Goal: Task Accomplishment & Management: Use online tool/utility

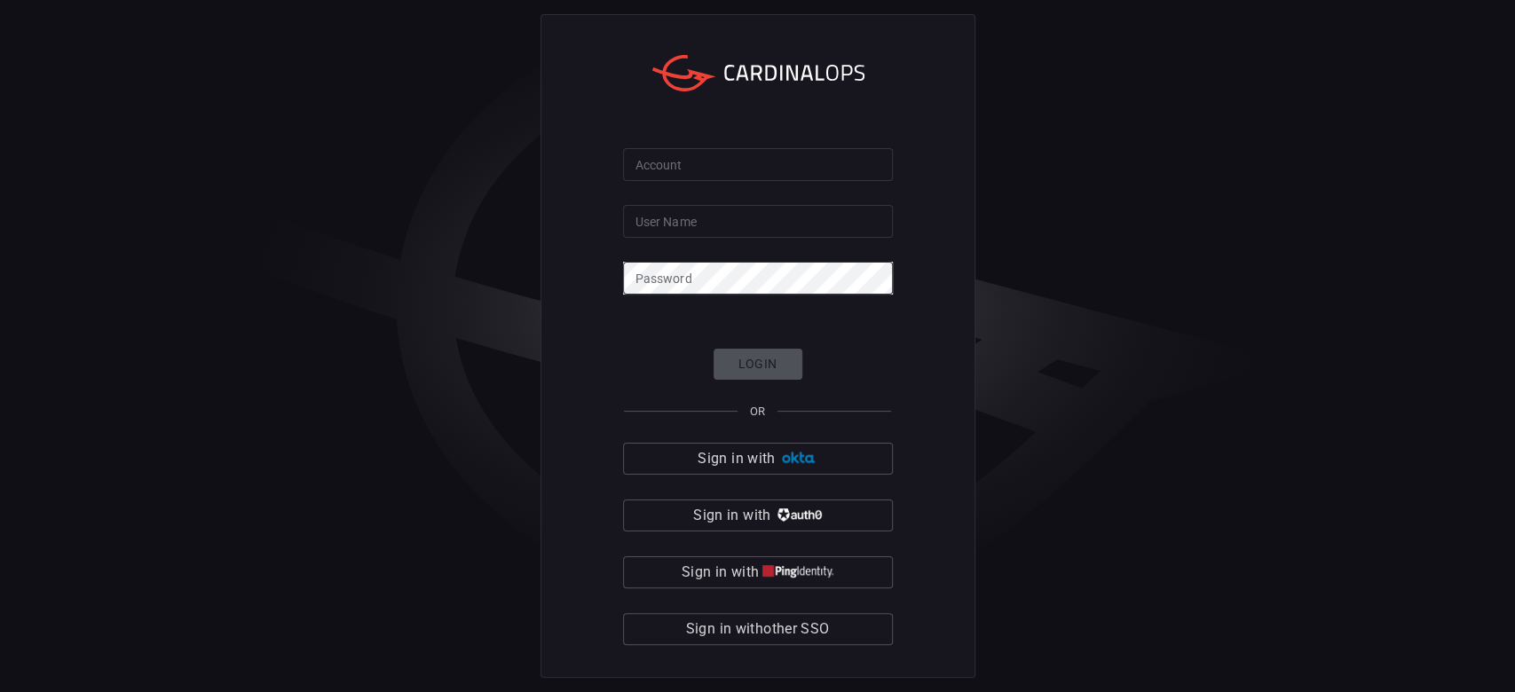
click at [689, 162] on input "Account" at bounding box center [758, 164] width 270 height 33
type input "[PERSON_NAME]"
click at [737, 217] on input "User Name" at bounding box center [758, 221] width 270 height 33
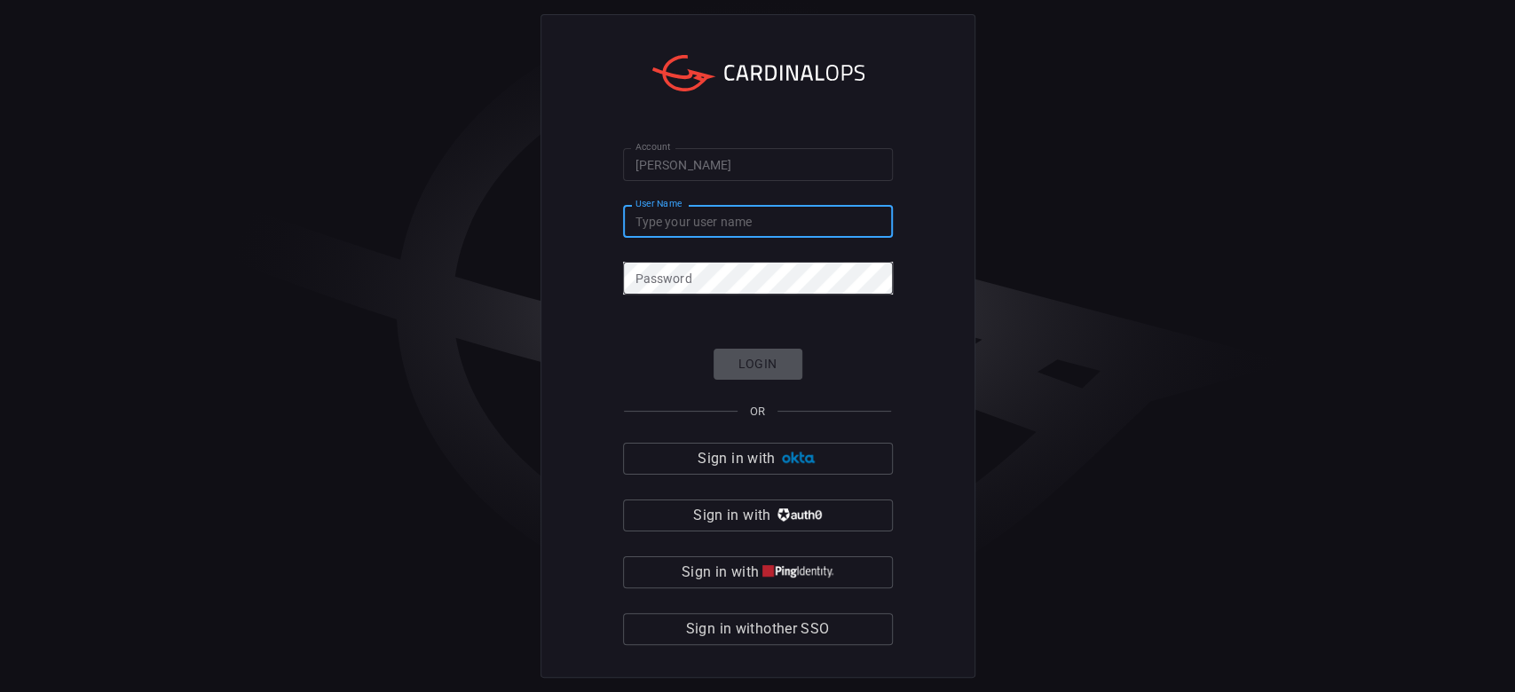
paste input "[PERSON_NAME][EMAIL_ADDRESS][PERSON_NAME][DOMAIN_NAME]"
type input "[PERSON_NAME][EMAIL_ADDRESS][PERSON_NAME][DOMAIN_NAME]"
click at [656, 270] on div "Password Password" at bounding box center [758, 276] width 270 height 28
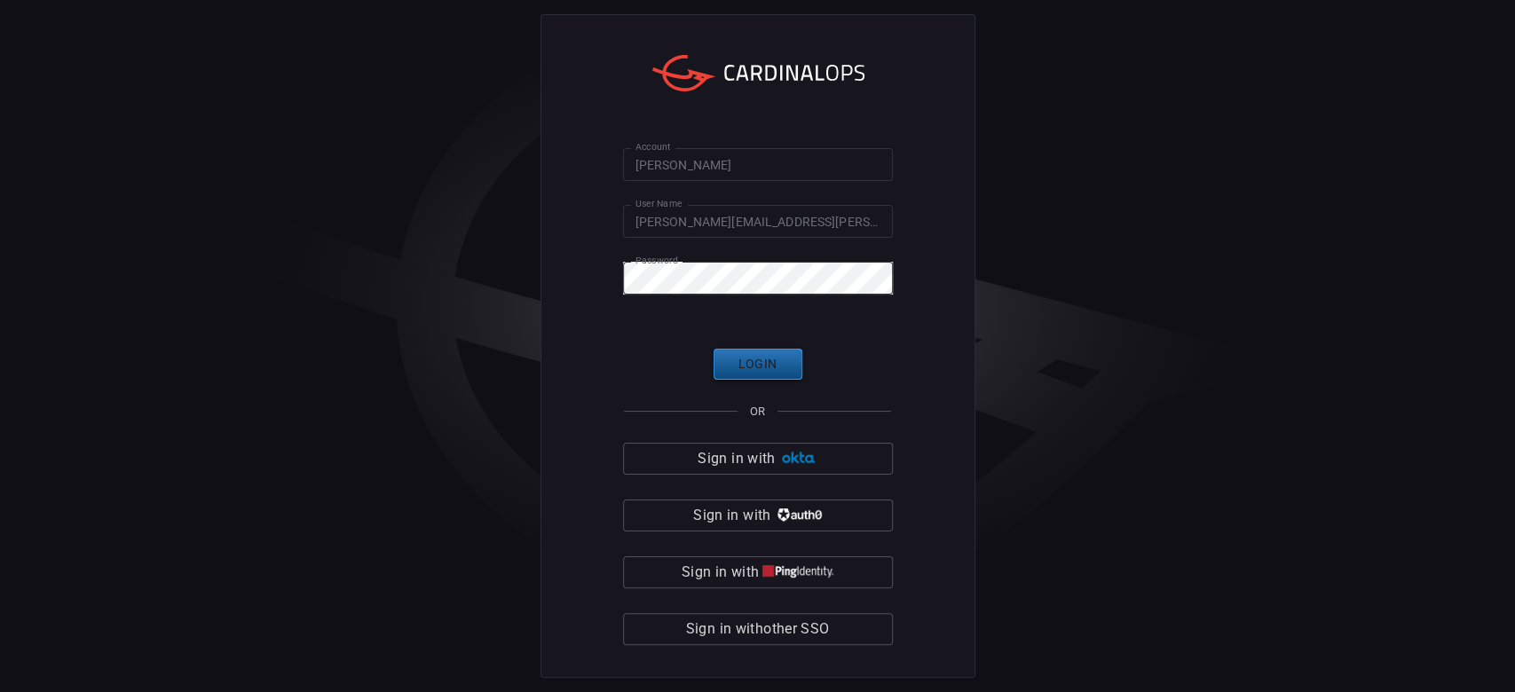
click at [781, 362] on button "Login" at bounding box center [758, 364] width 89 height 31
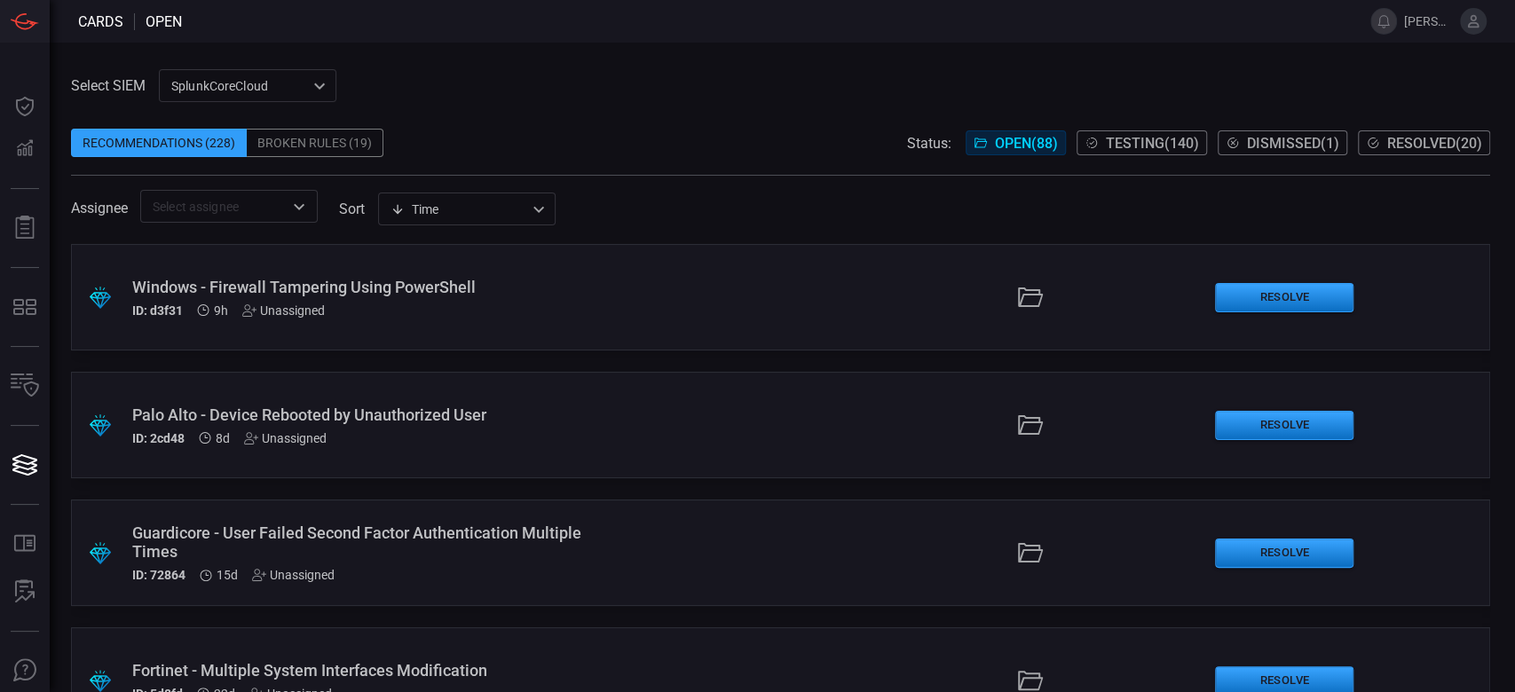
click at [543, 296] on div "Windows - Firewall Tampering Using PowerShell ID: d3f31 9h Unassigned" at bounding box center [360, 298] width 457 height 40
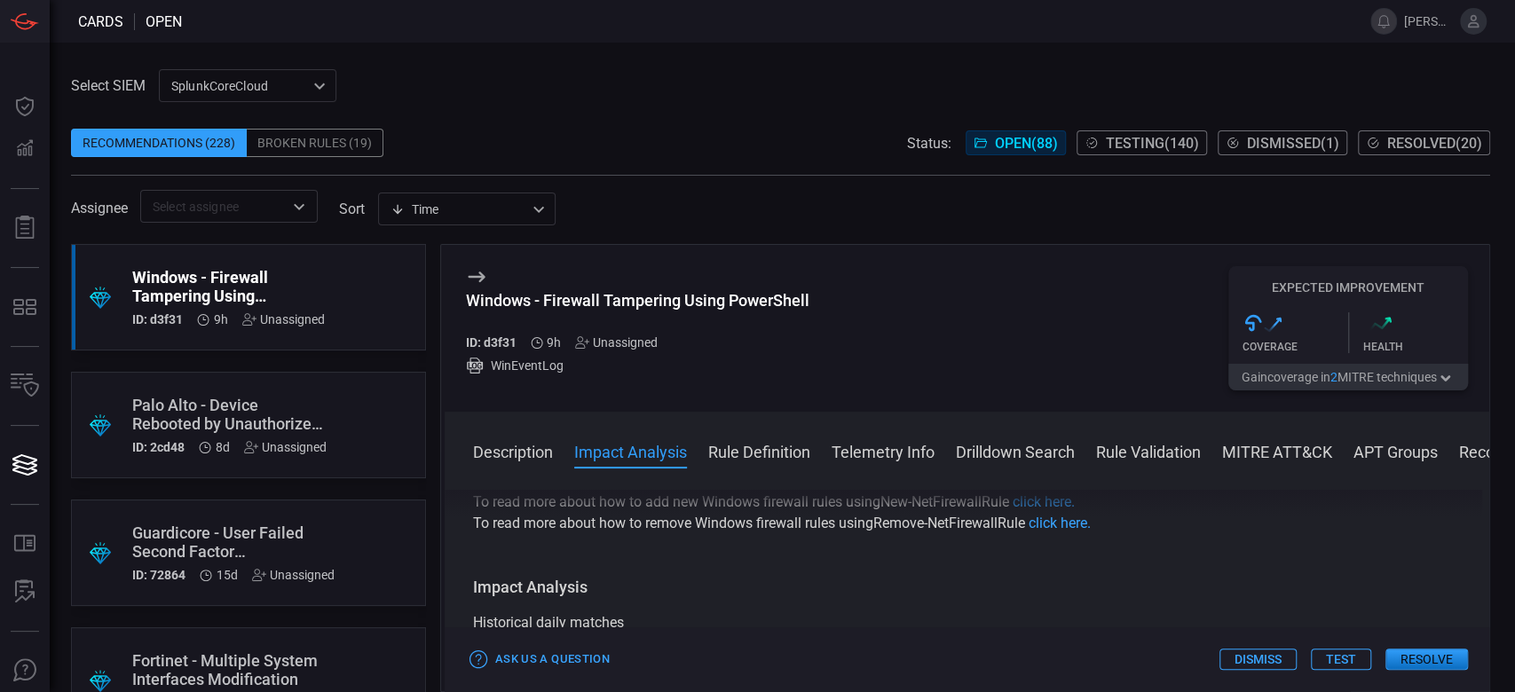
scroll to position [355, 0]
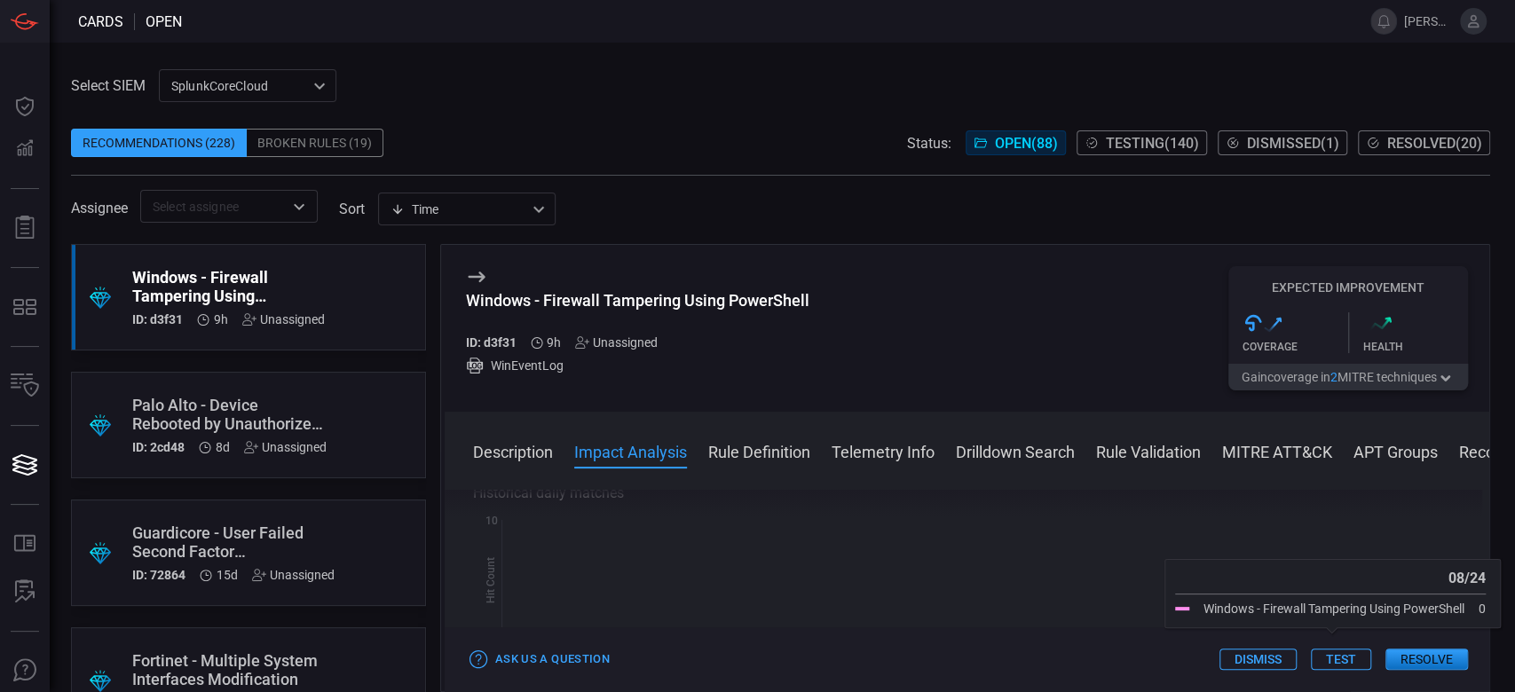
click at [1353, 652] on button "Test" at bounding box center [1341, 659] width 60 height 21
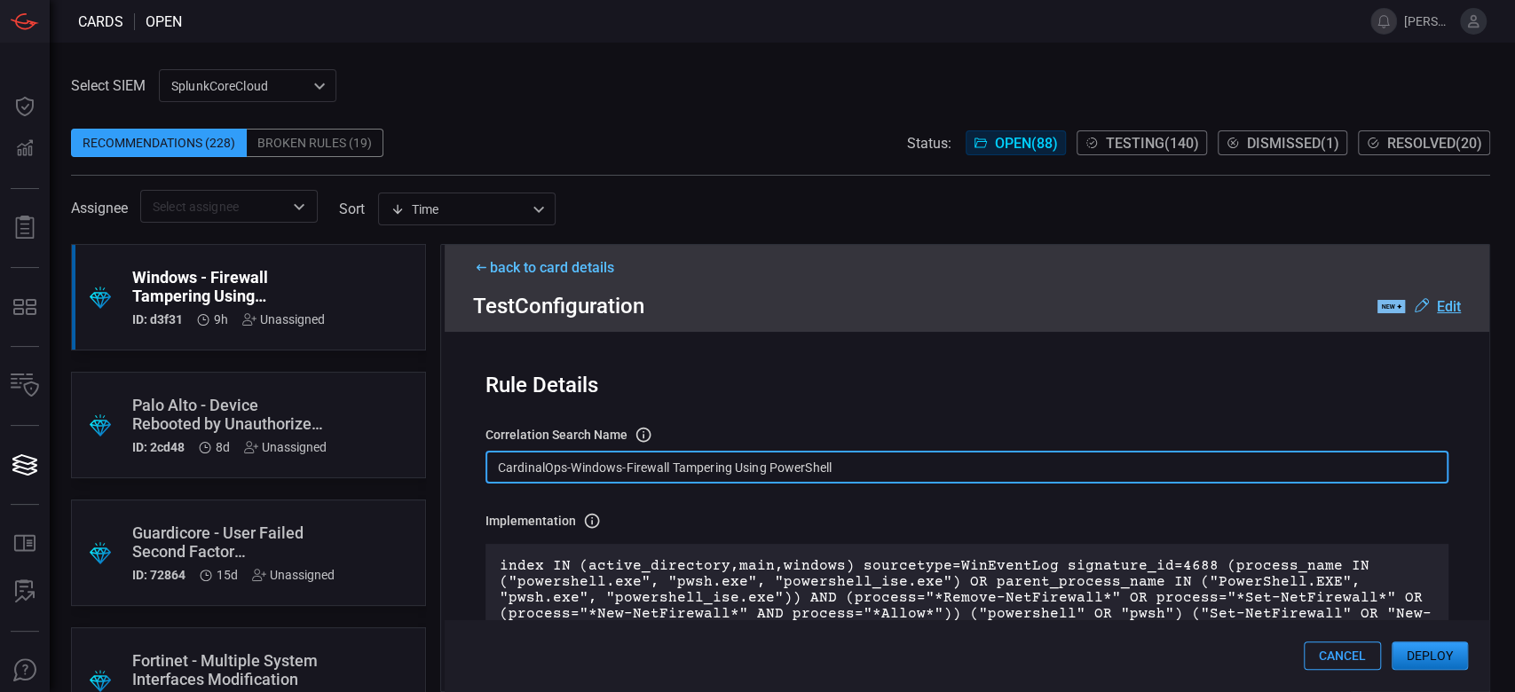
drag, startPoint x: 880, startPoint y: 479, endPoint x: 434, endPoint y: 469, distance: 446.6
click at [434, 469] on div ".suggested_cards_icon{fill:url(#suggested_cards_icon);} Windows - Firewall Tamp…" at bounding box center [780, 468] width 1419 height 448
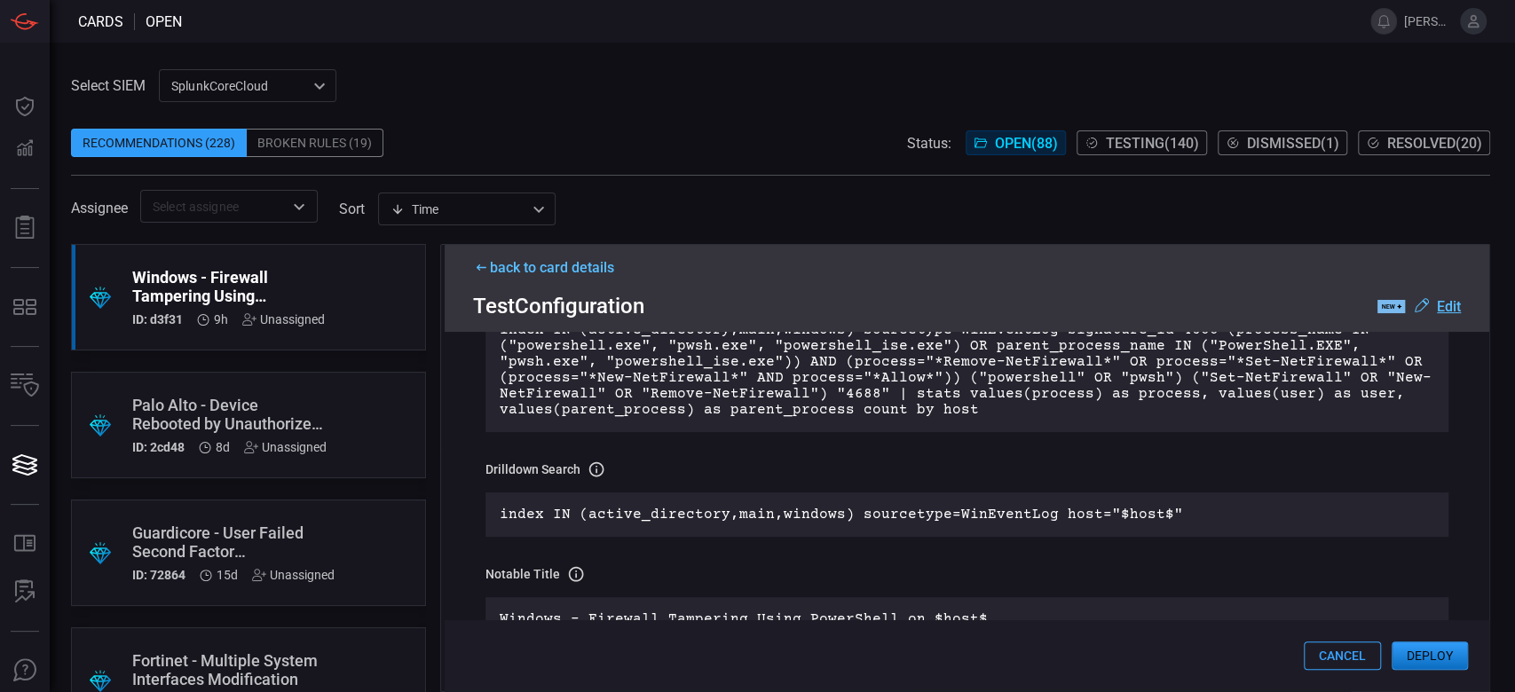
scroll to position [118, 0]
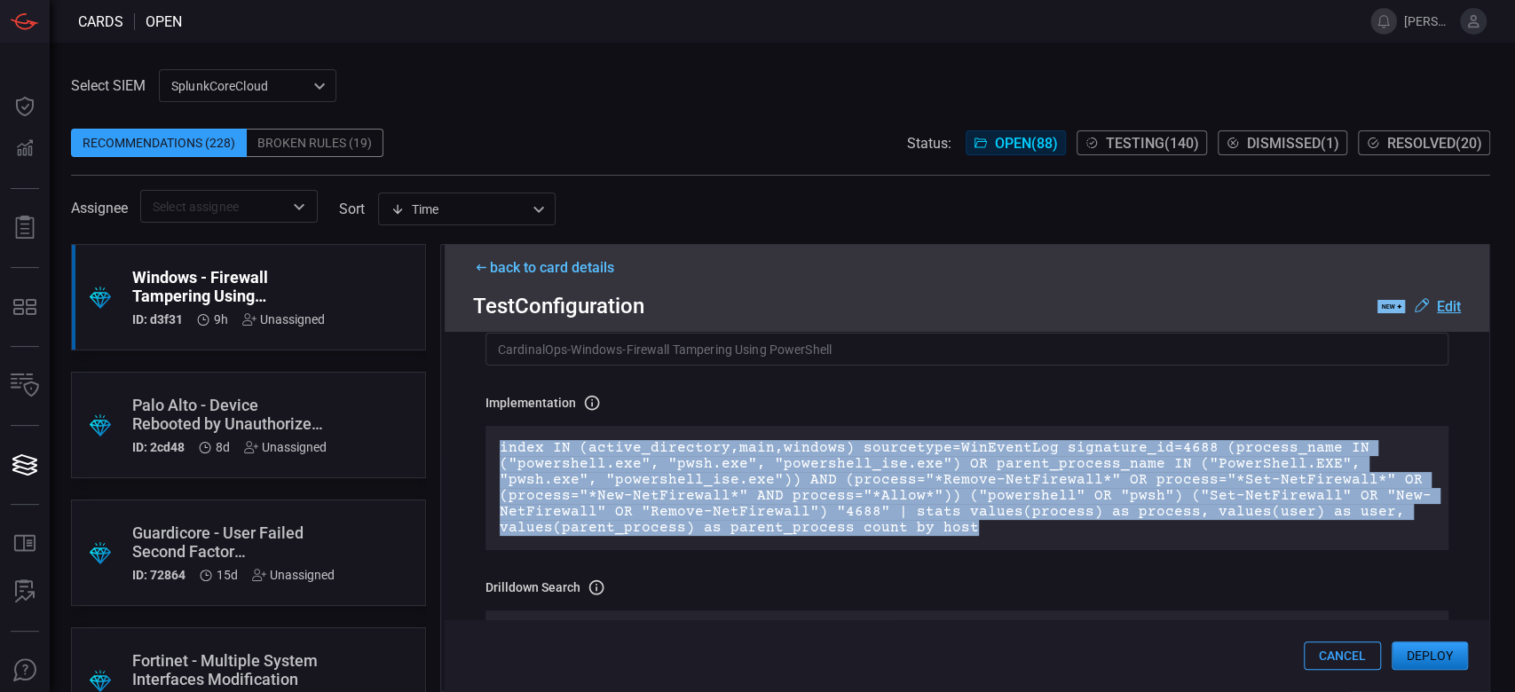
drag, startPoint x: 955, startPoint y: 534, endPoint x: 494, endPoint y: 443, distance: 469.6
click at [494, 443] on div "index IN (active_directory,main,windows) sourcetype=WinEventLog signature_id=46…" at bounding box center [966, 488] width 963 height 124
copy p "index IN (active_directory,main,windows) sourcetype=WinEventLog signature_id=46…"
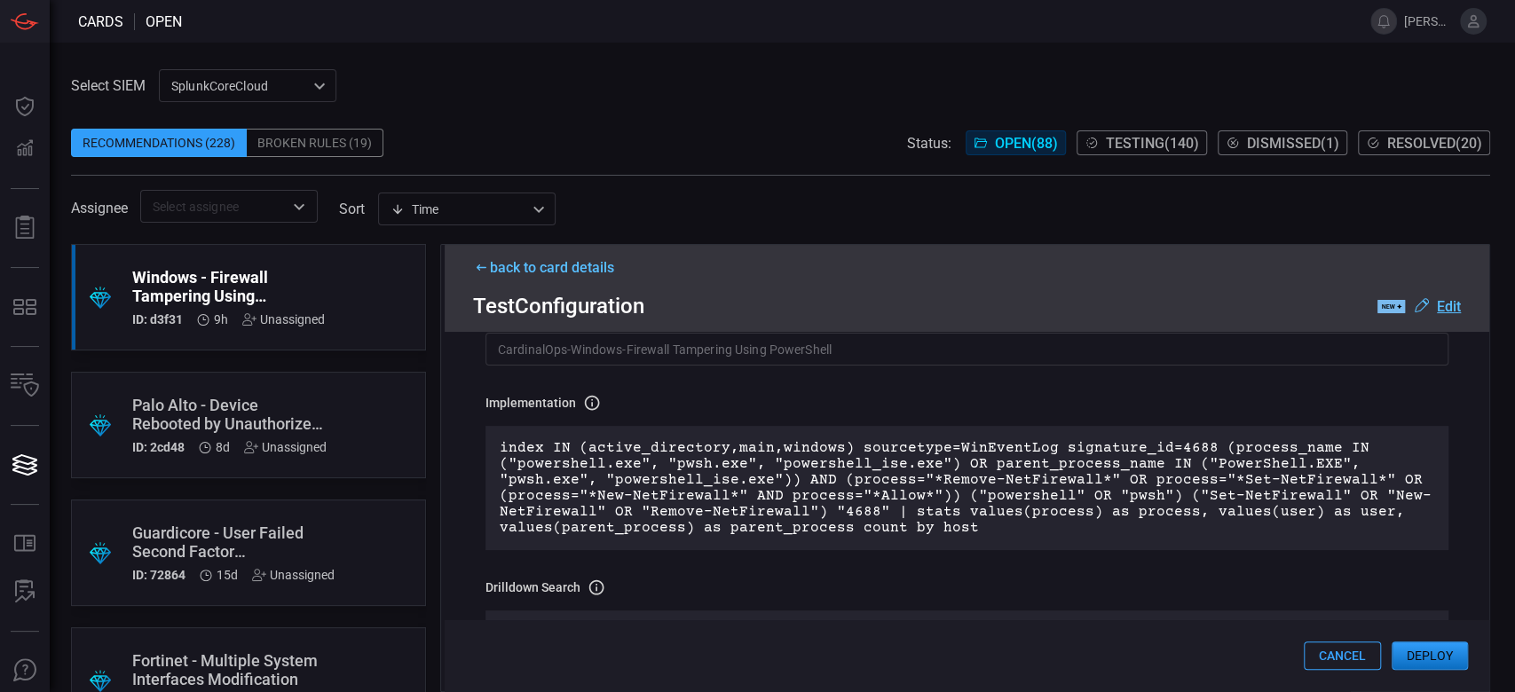
click at [533, 270] on div "back to card details" at bounding box center [967, 267] width 988 height 17
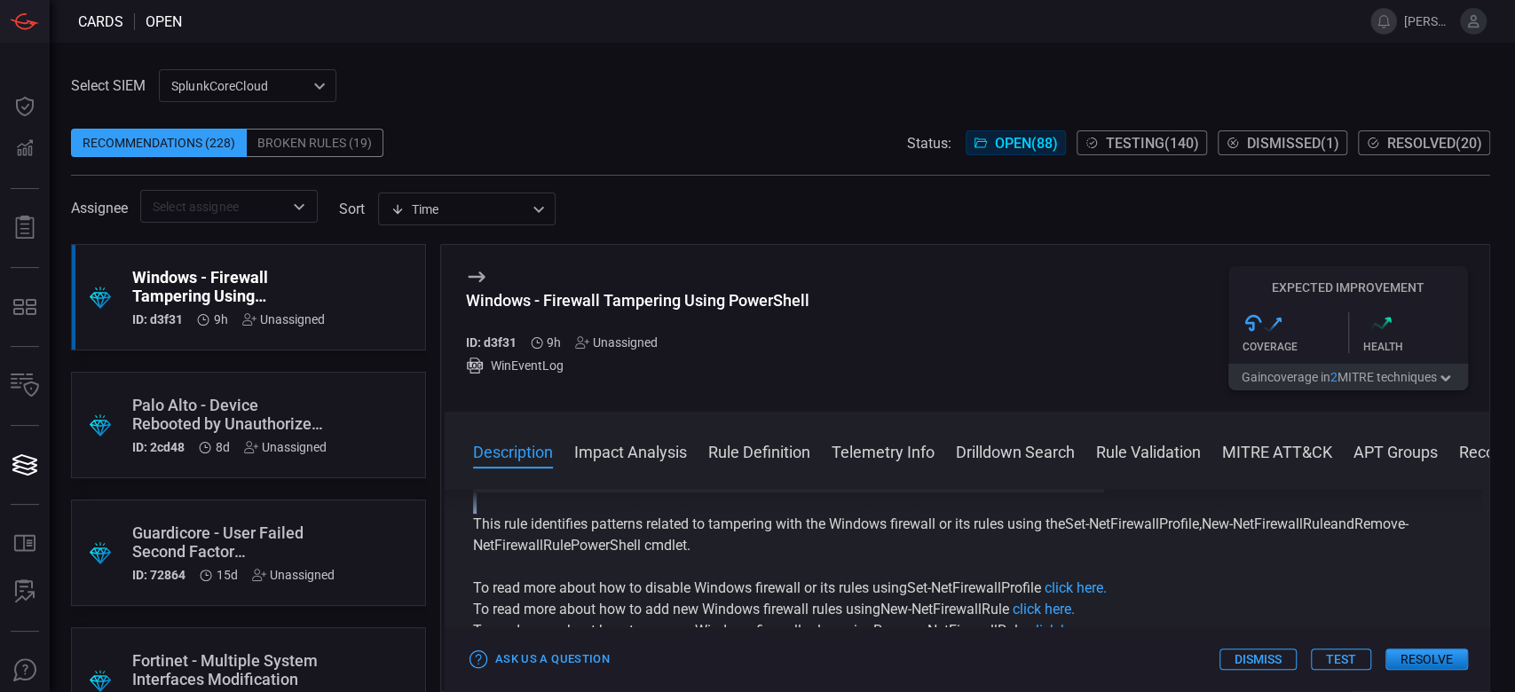
drag, startPoint x: 462, startPoint y: 536, endPoint x: 711, endPoint y: 549, distance: 249.8
click at [711, 549] on div "Description Windows Defender Firewall is a native component that provides host-…" at bounding box center [967, 587] width 1045 height 195
copy div "Windows Defender Firewall is a native component that provides host-based, two-w…"
click at [1349, 664] on button "Test" at bounding box center [1341, 659] width 60 height 21
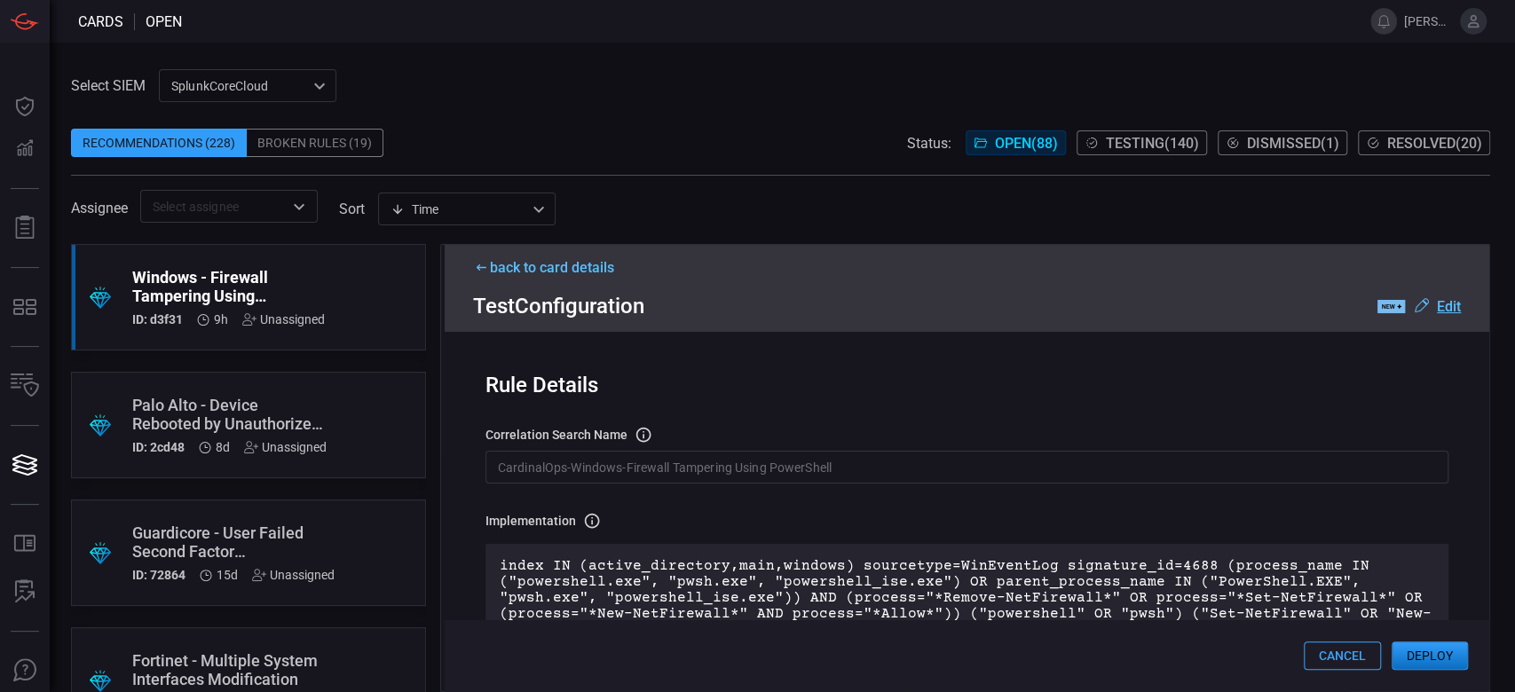
click at [1422, 648] on button "Deploy" at bounding box center [1430, 656] width 76 height 28
